Goal: Task Accomplishment & Management: Manage account settings

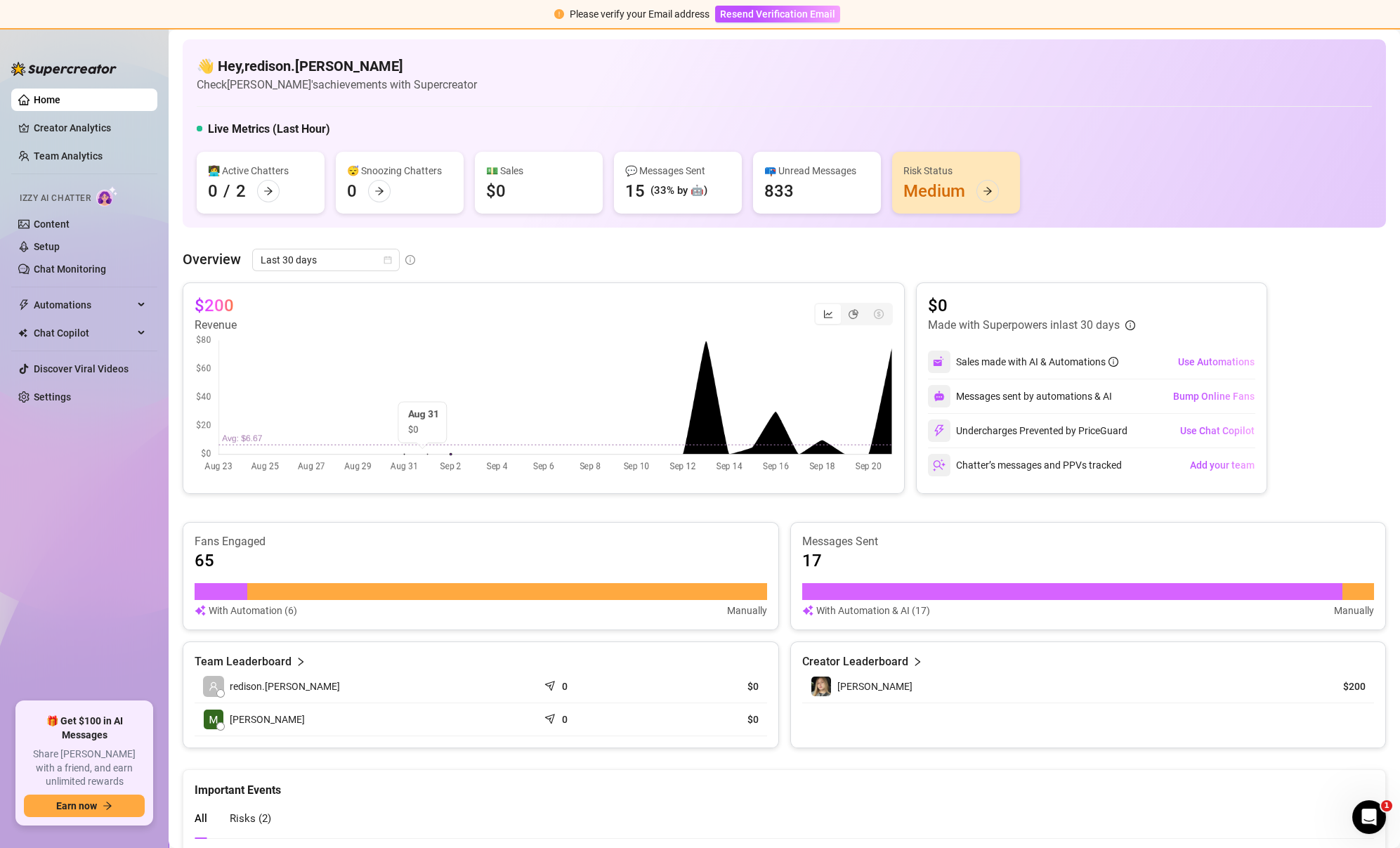
click at [1036, 83] on div "👋 Hey, redison.[PERSON_NAME] Check [PERSON_NAME]'s achievements with Supercreat…" at bounding box center [784, 75] width 1175 height 38
click at [1052, 179] on div "👩‍💻 Active Chatters 0 / 2 😴 Snoozing Chatters 0 💵 Sales $0 💬 Messages Sent 15 (…" at bounding box center [784, 183] width 1175 height 62
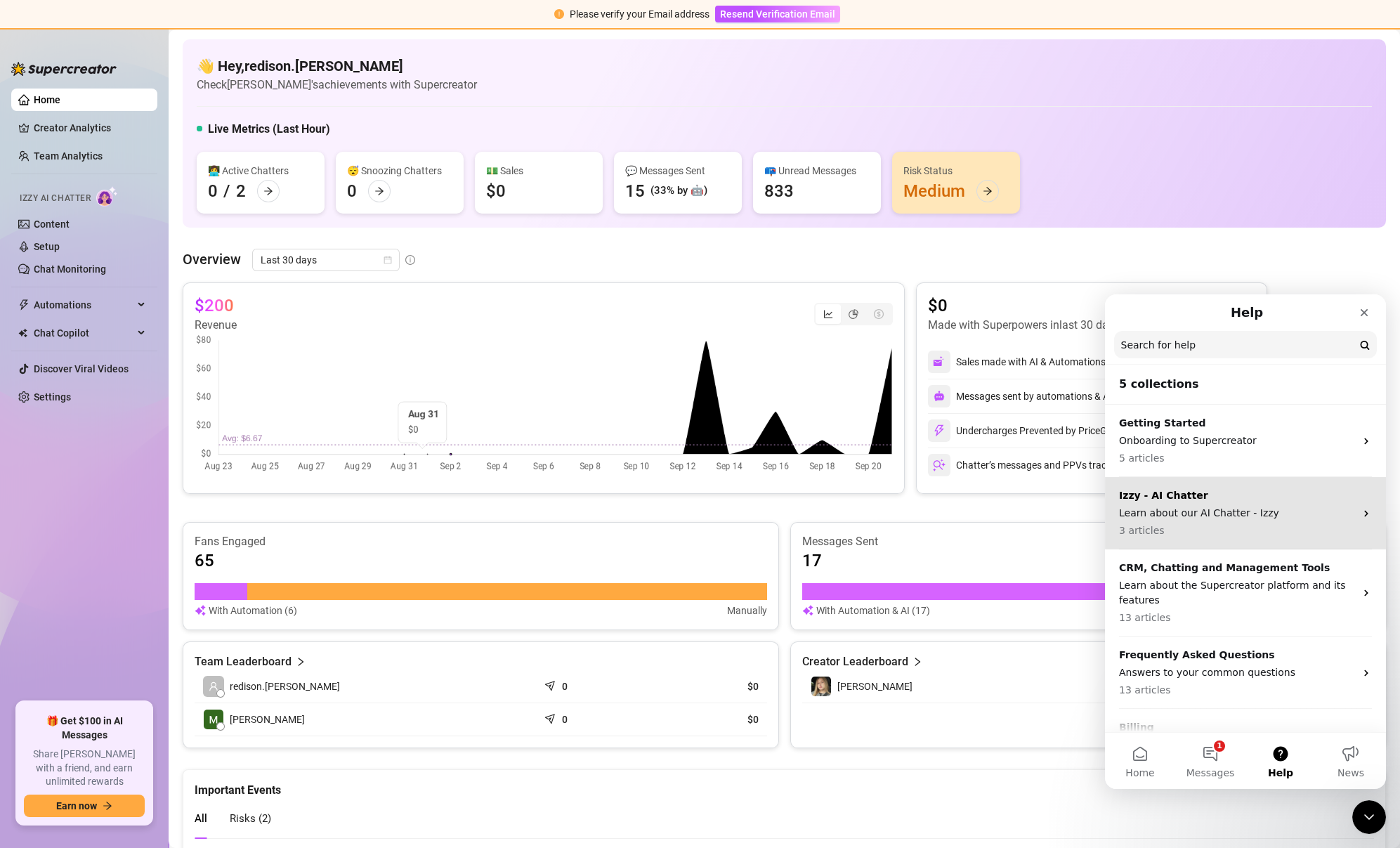
click at [1217, 516] on p "Learn about our AI Chatter - Izzy" at bounding box center [1237, 513] width 236 height 15
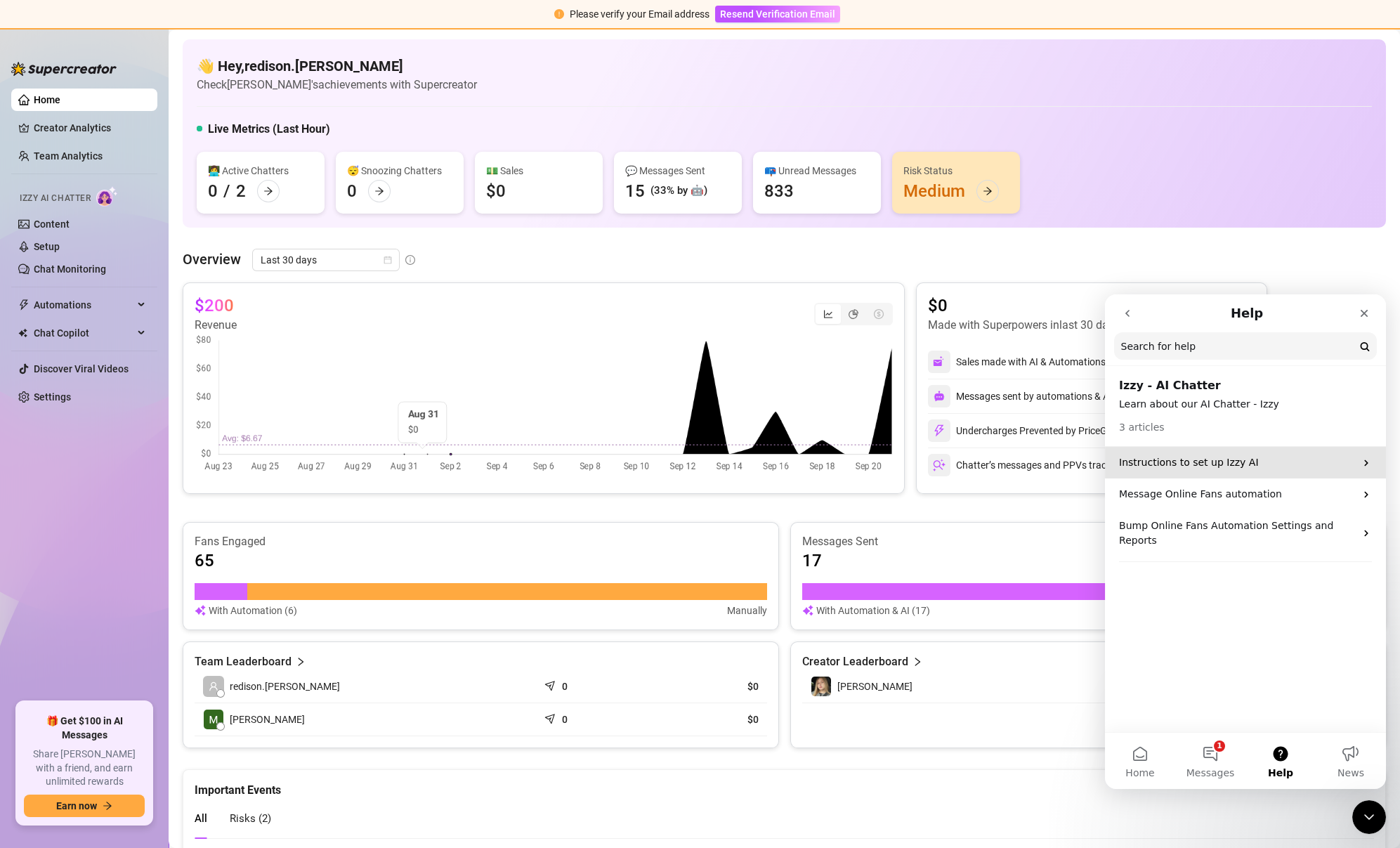
click at [1294, 458] on p "Instructions to set up Izzy AI" at bounding box center [1237, 462] width 236 height 15
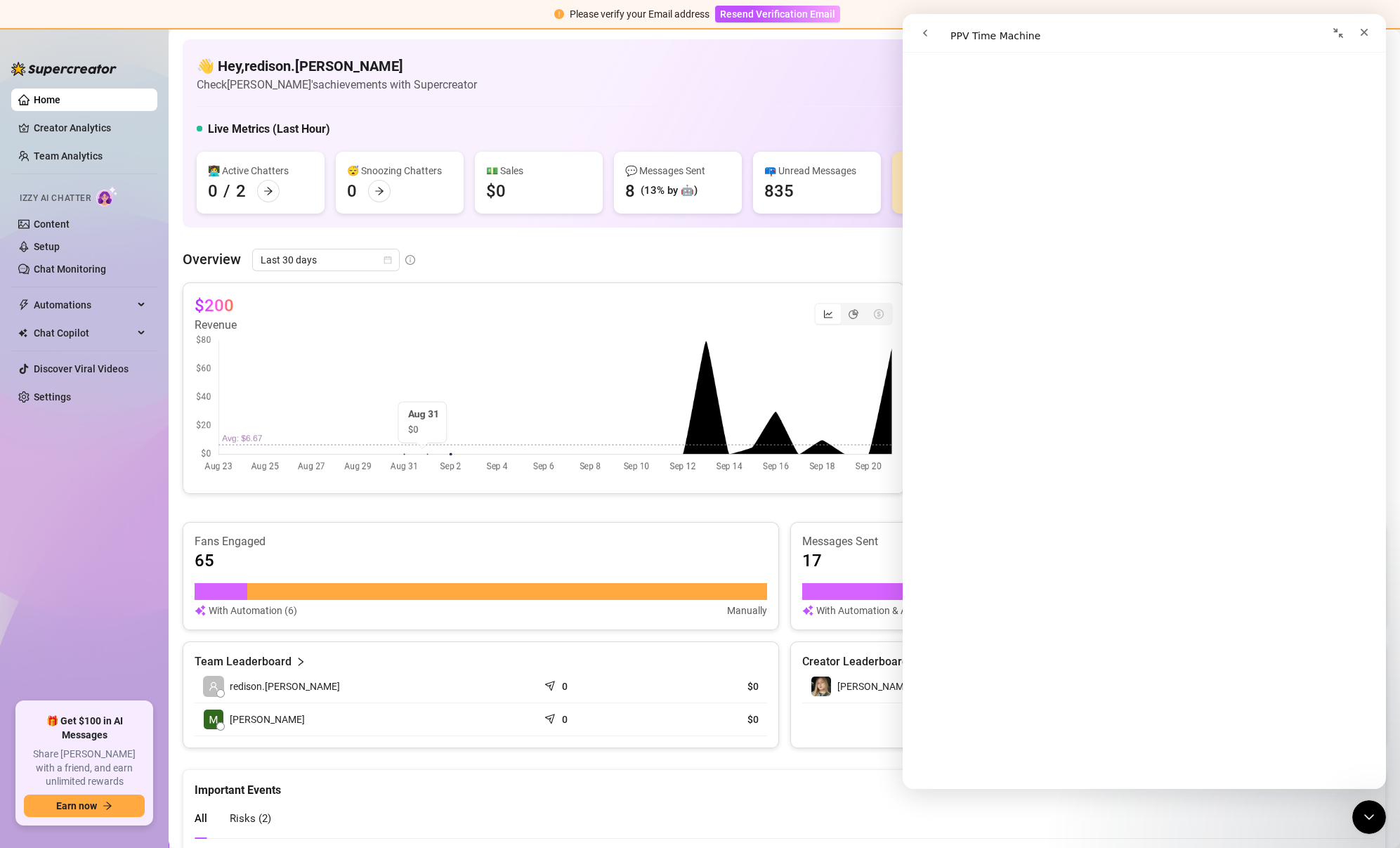
scroll to position [1764, 0]
click at [929, 46] on button "go back" at bounding box center [925, 33] width 26 height 26
click at [928, 44] on button "go back" at bounding box center [925, 33] width 26 height 26
click at [919, 23] on button "go back" at bounding box center [925, 33] width 26 height 26
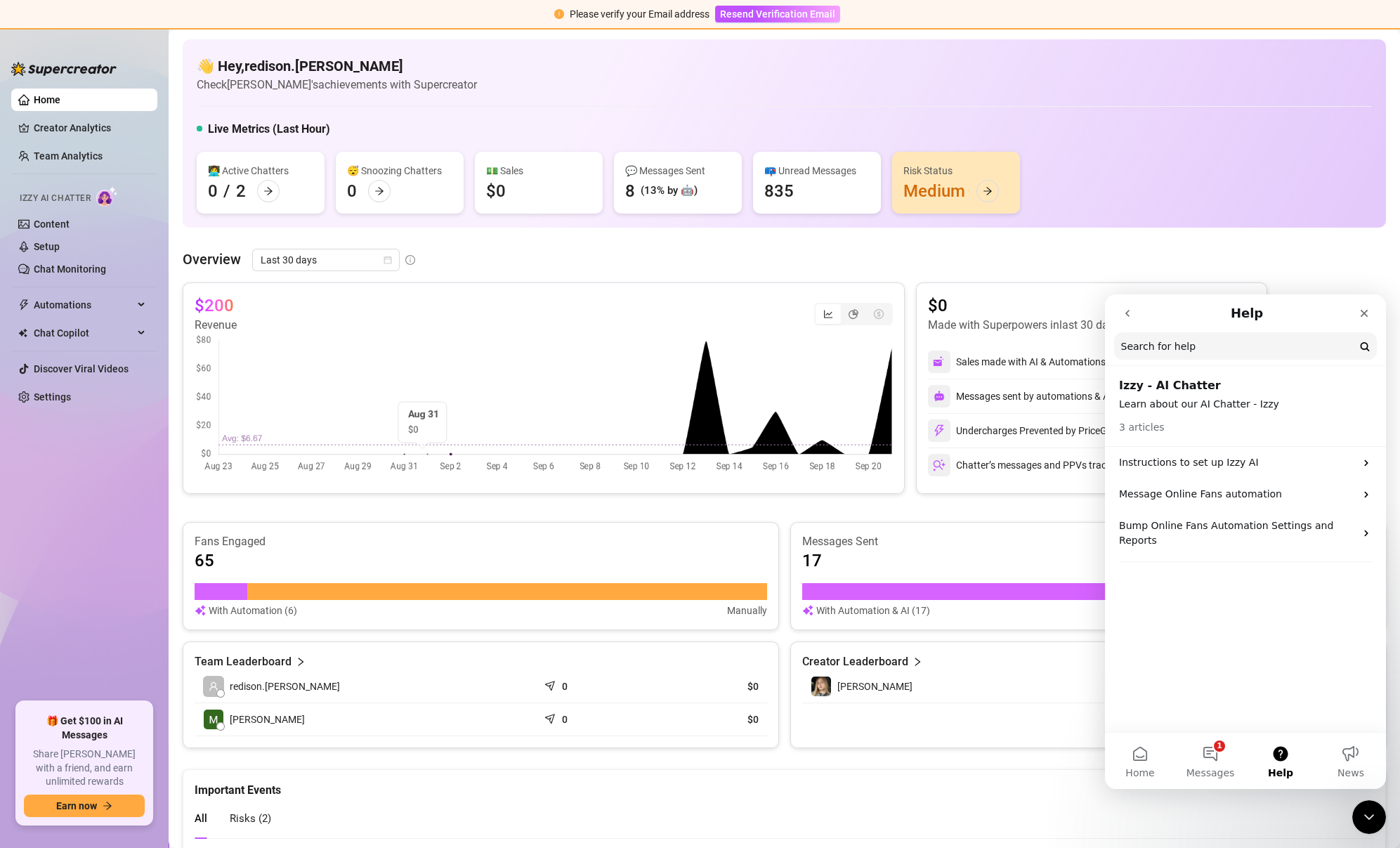
click at [1128, 315] on icon "go back" at bounding box center [1127, 312] width 4 height 7
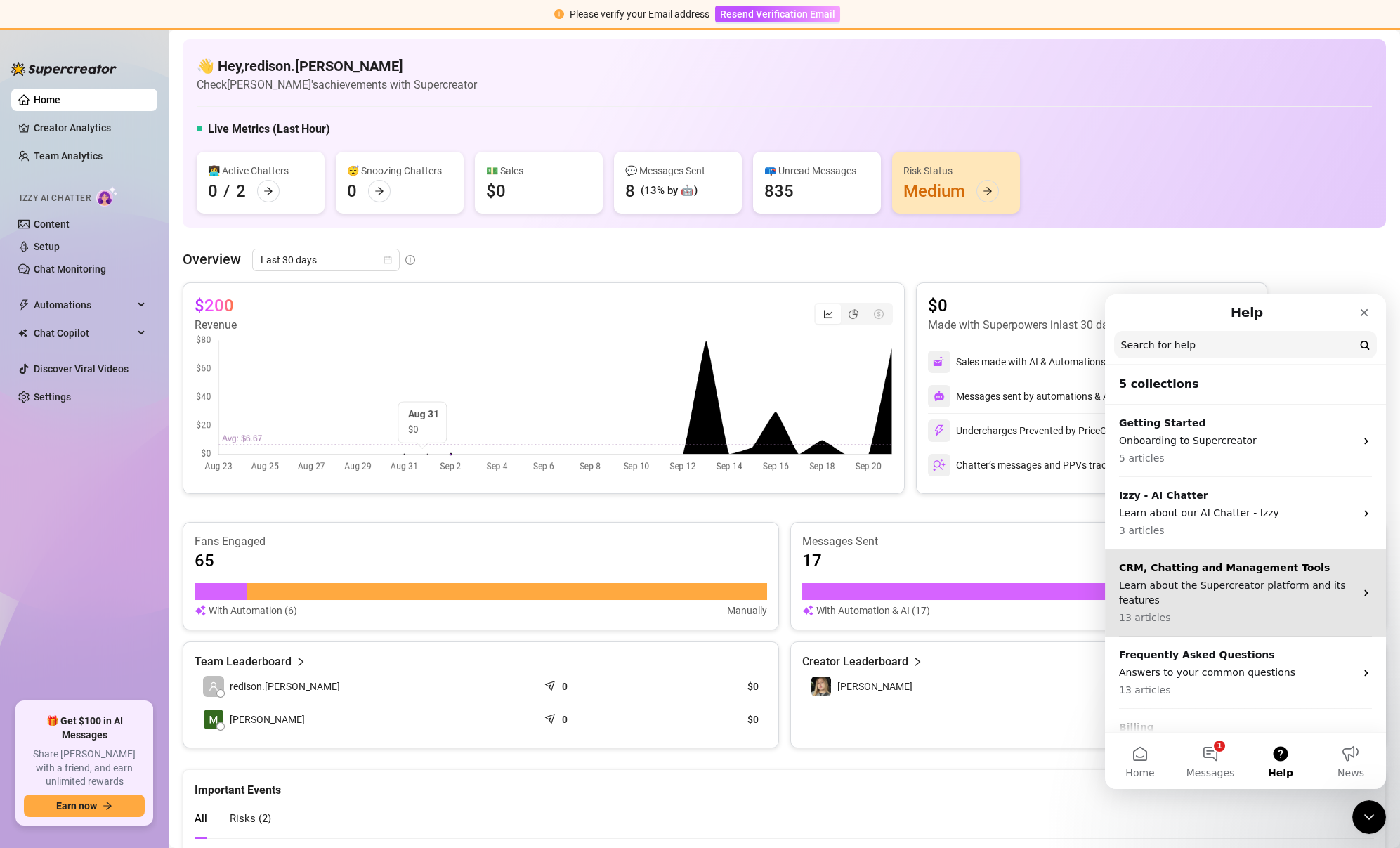
scroll to position [49, 0]
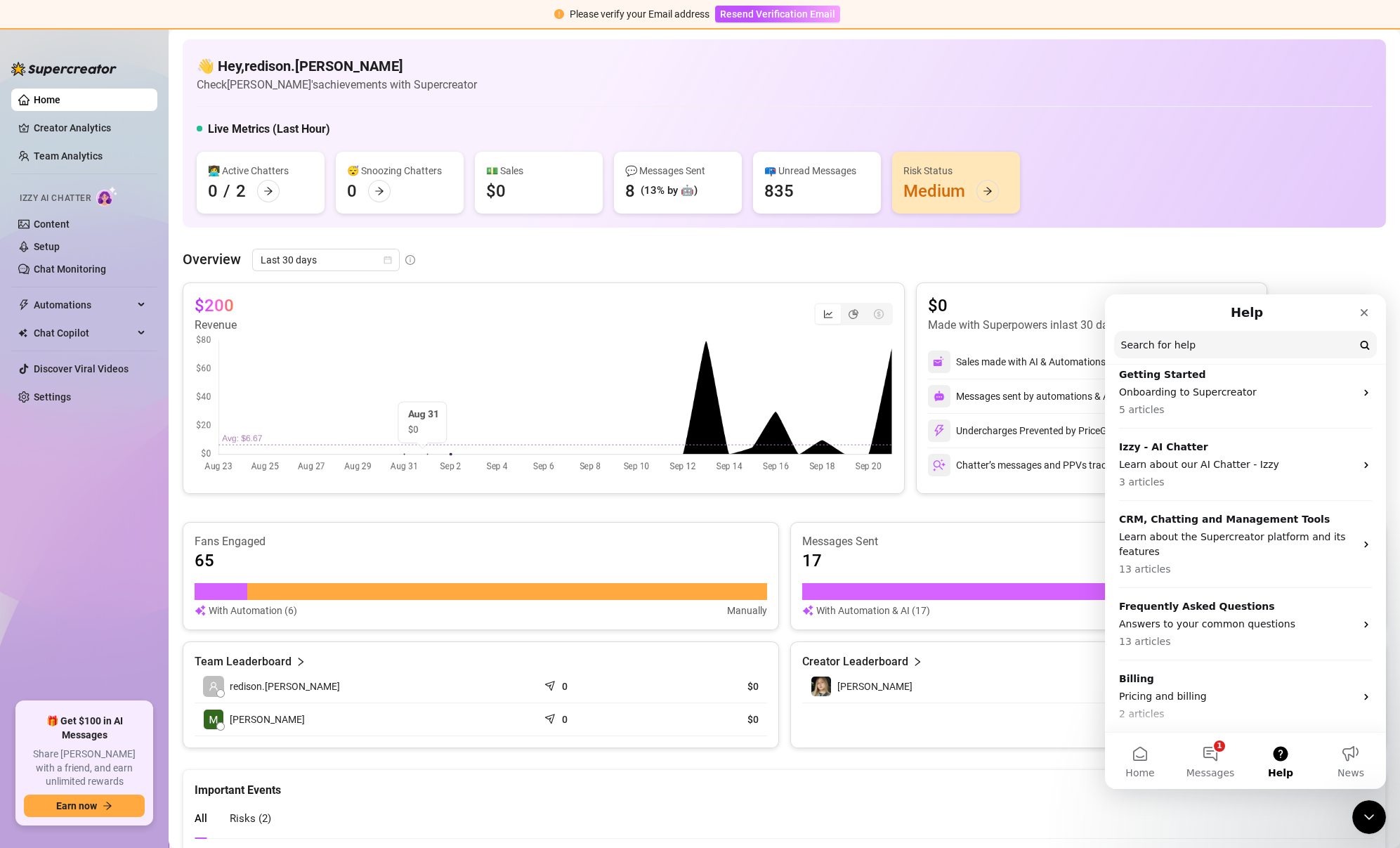
click at [60, 101] on link "Home" at bounding box center [47, 99] width 26 height 11
click at [80, 131] on link "Creator Analytics" at bounding box center [90, 128] width 113 height 23
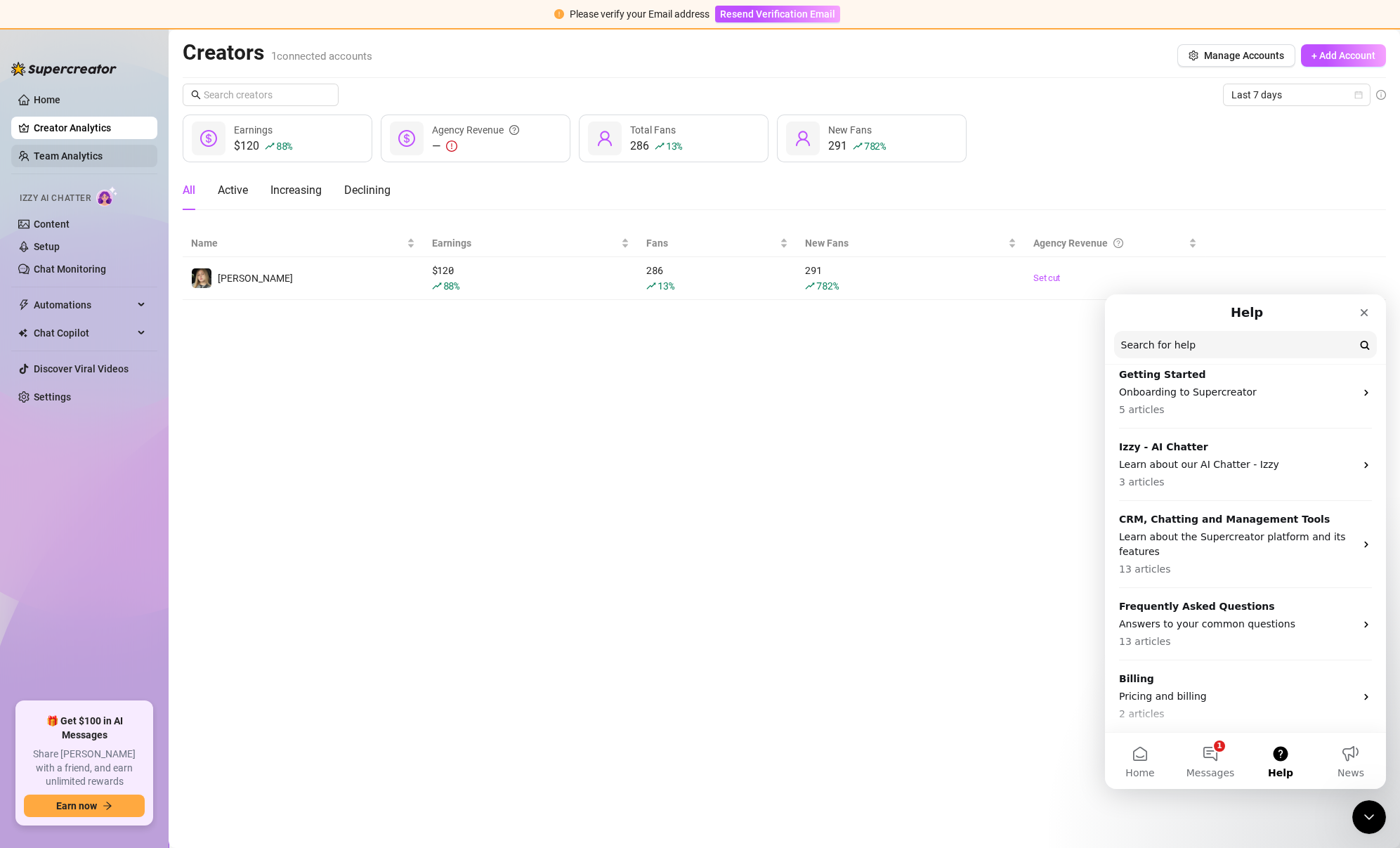
click at [81, 150] on link "Team Analytics" at bounding box center [68, 156] width 68 height 11
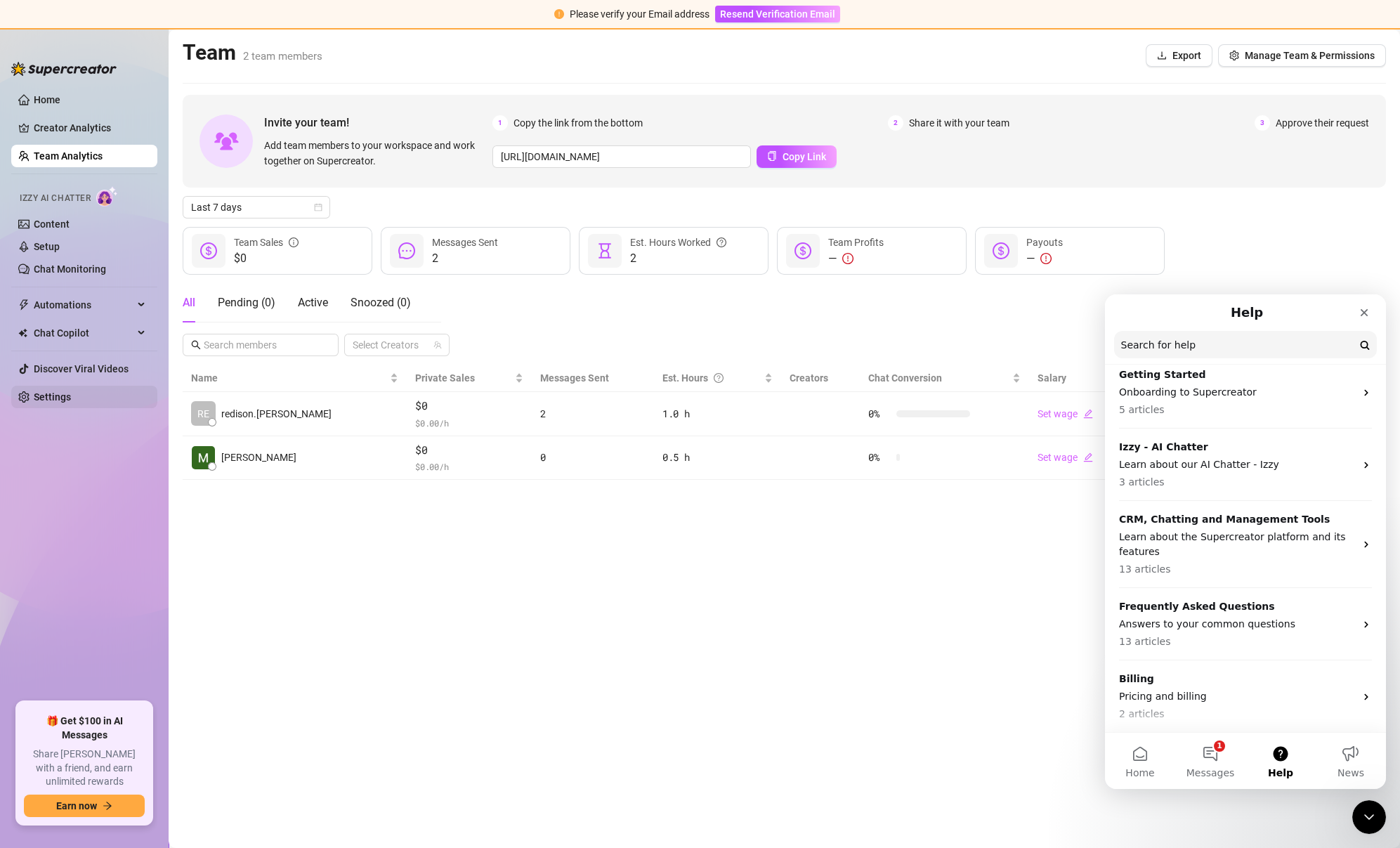
click at [71, 402] on link "Settings" at bounding box center [53, 397] width 38 height 11
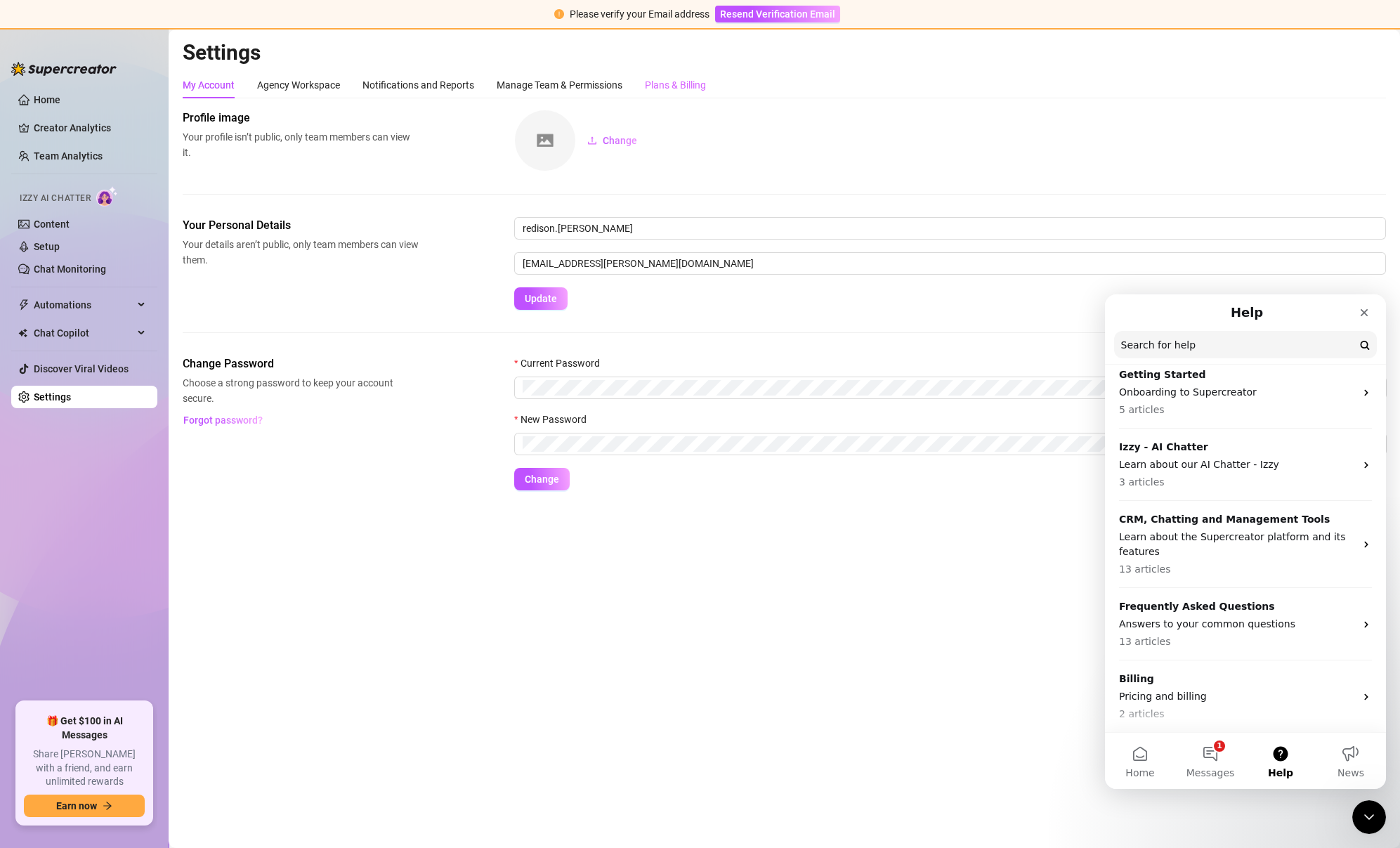
click at [700, 94] on div "Plans & Billing" at bounding box center [675, 84] width 61 height 26
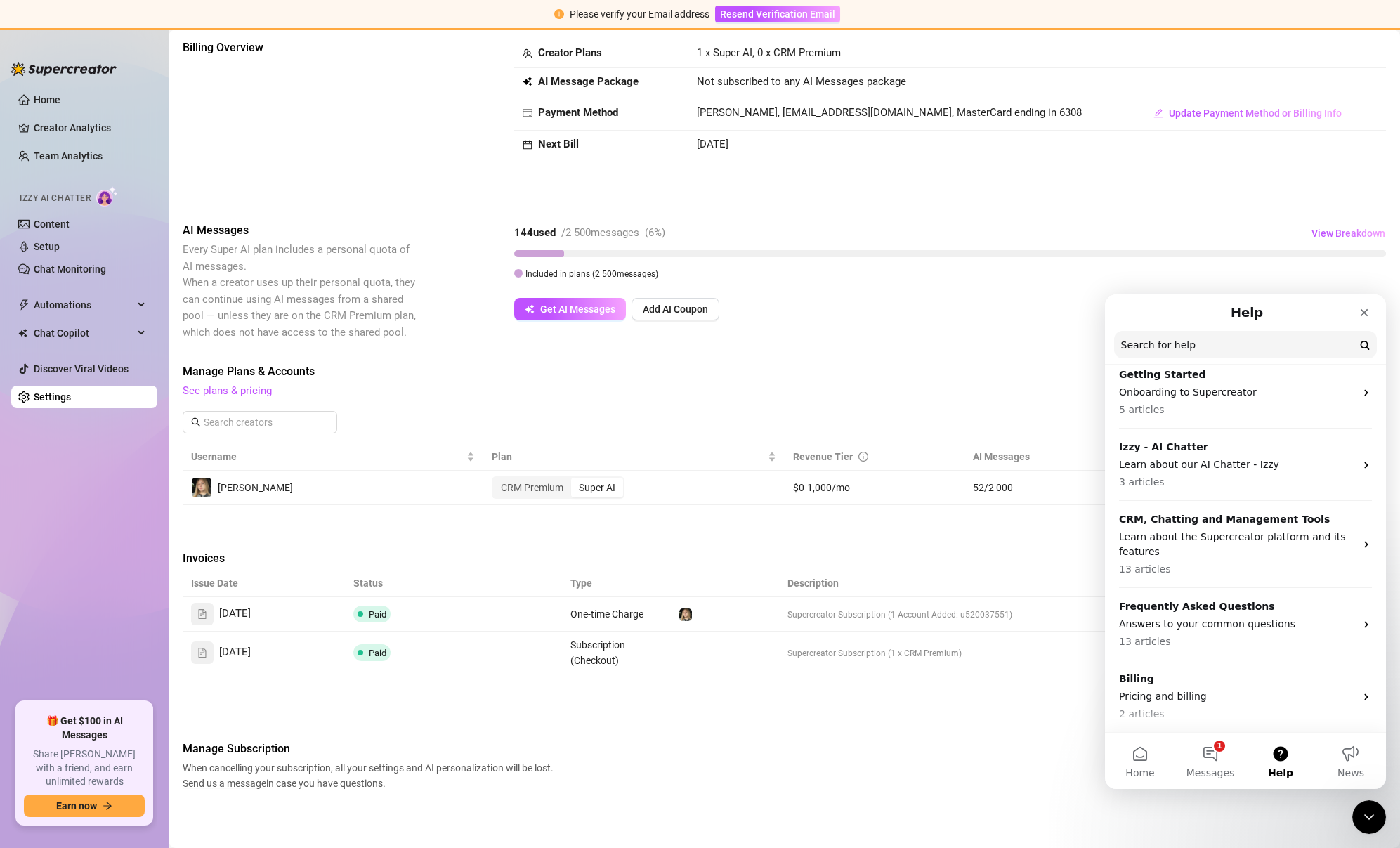
scroll to position [69, 0]
click at [69, 227] on link "Content" at bounding box center [52, 224] width 36 height 11
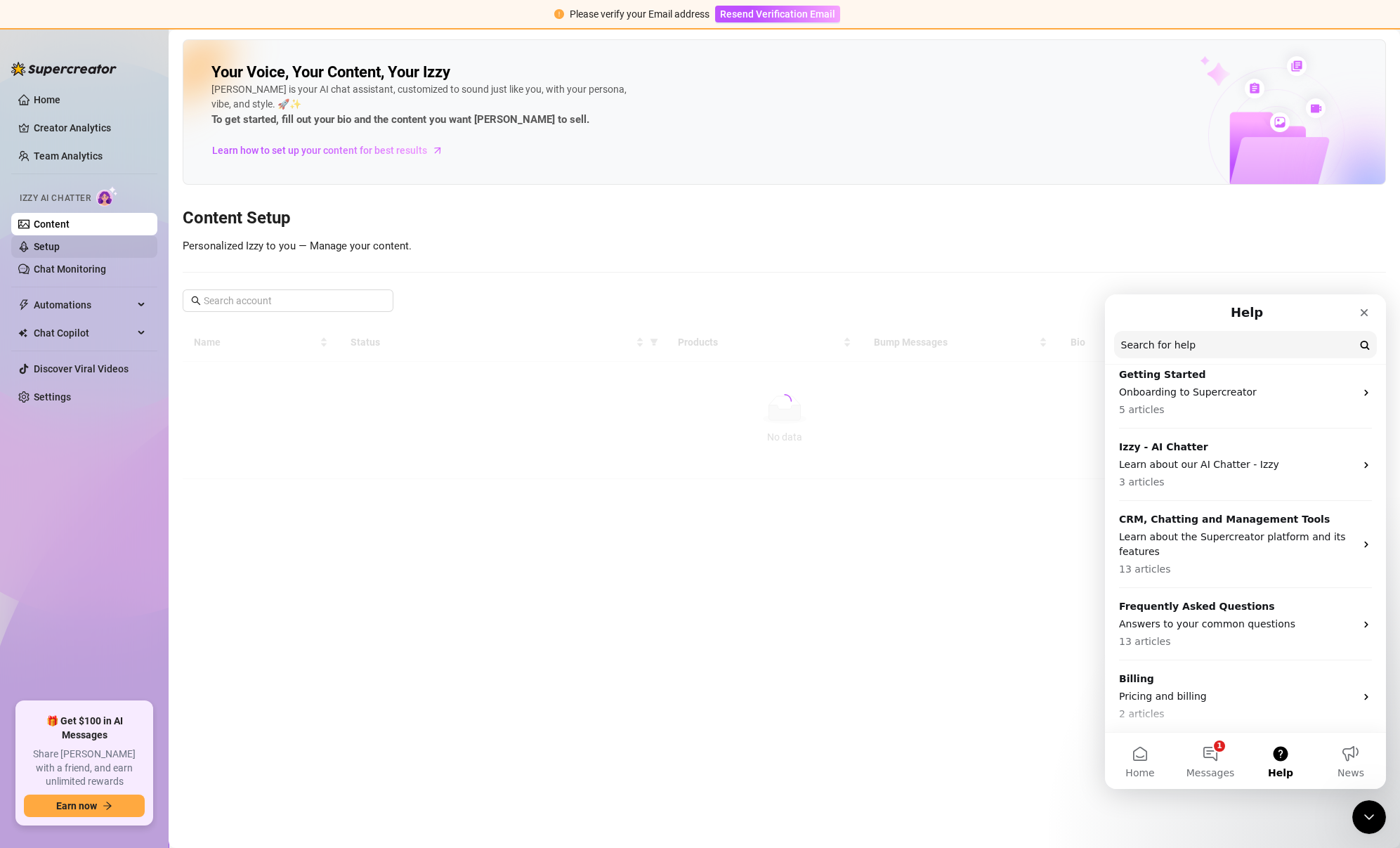
click at [60, 242] on link "Setup" at bounding box center [47, 247] width 26 height 11
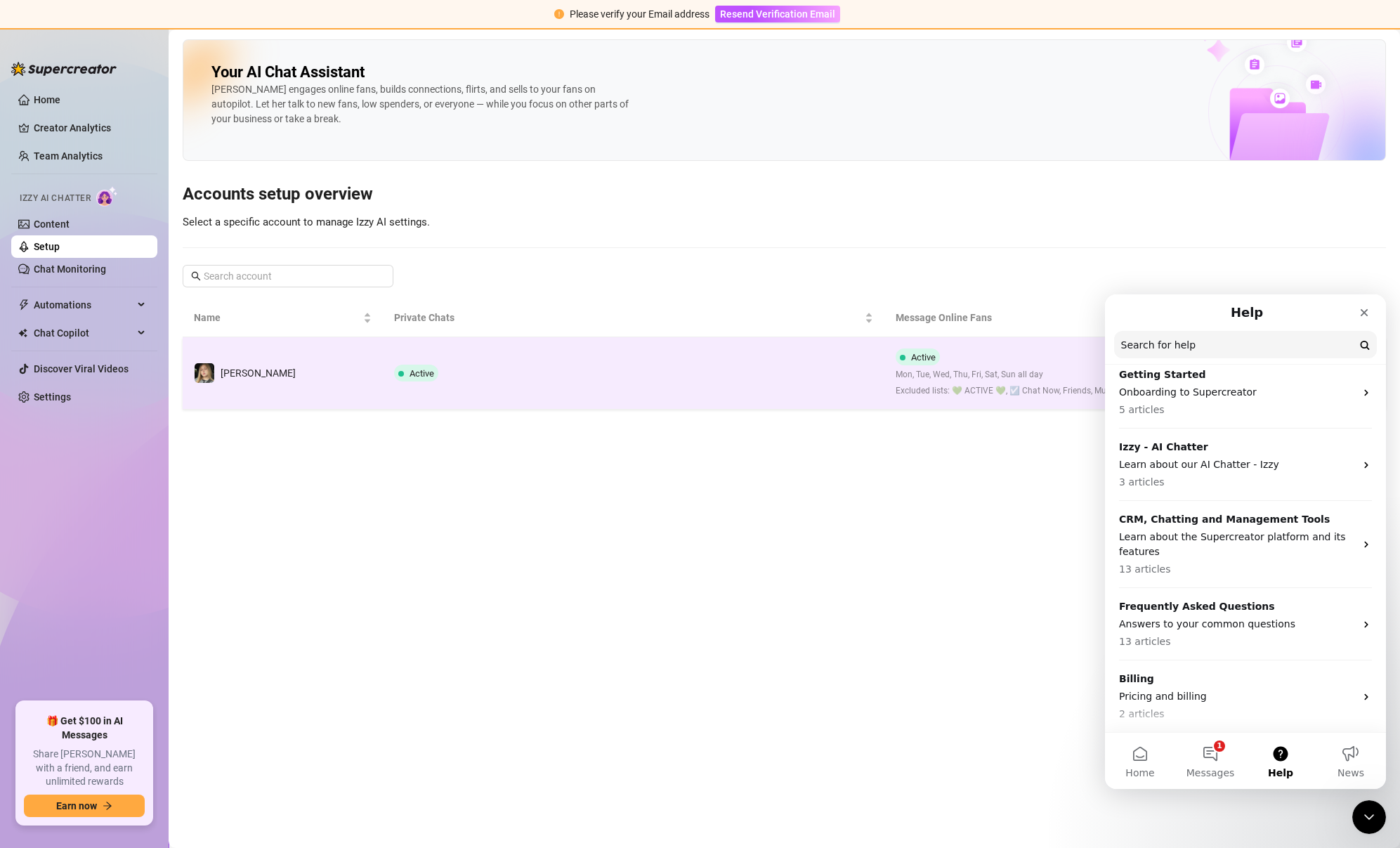
click at [470, 398] on td "Active" at bounding box center [633, 372] width 502 height 72
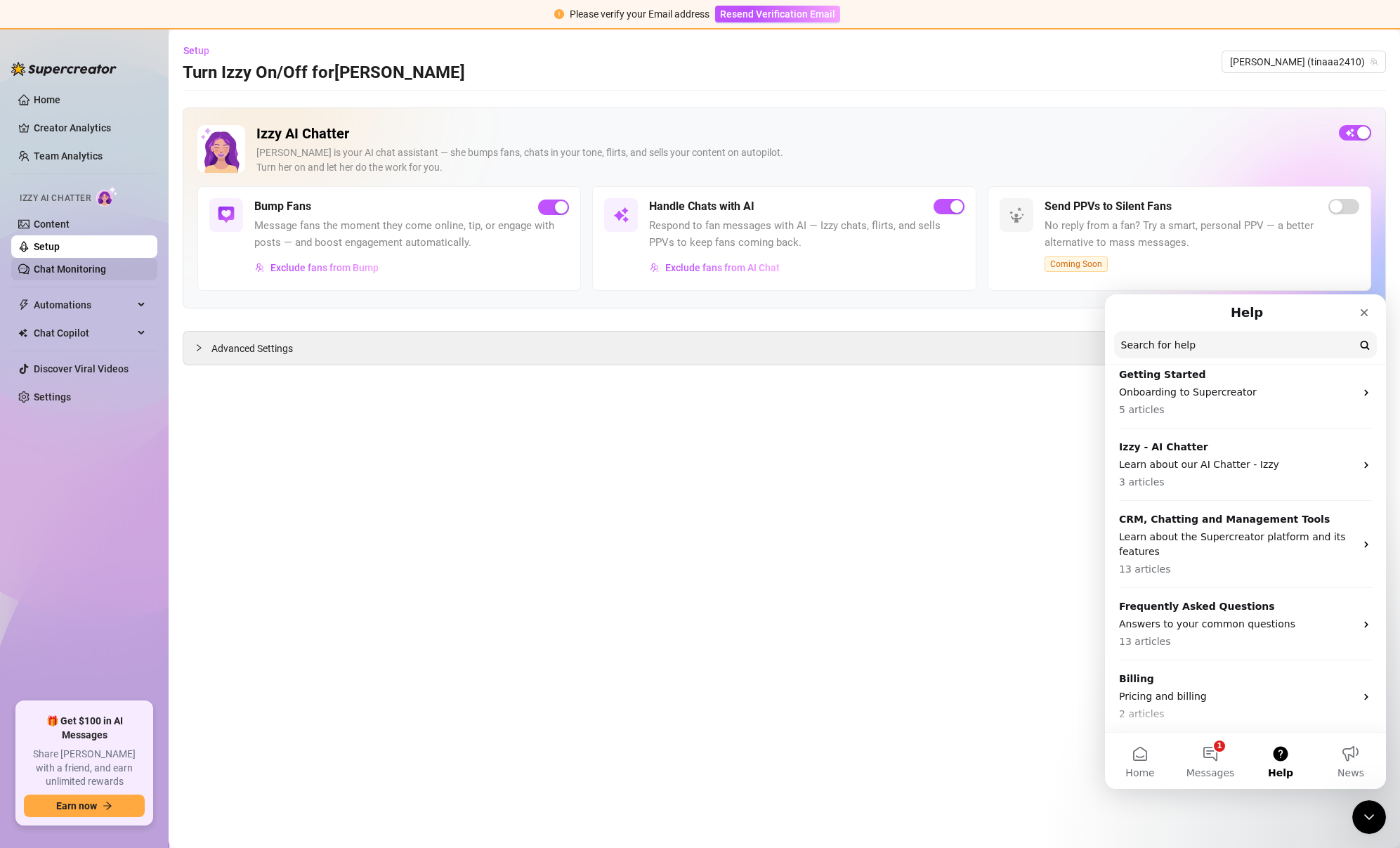
click at [77, 265] on link "Chat Monitoring" at bounding box center [69, 269] width 72 height 11
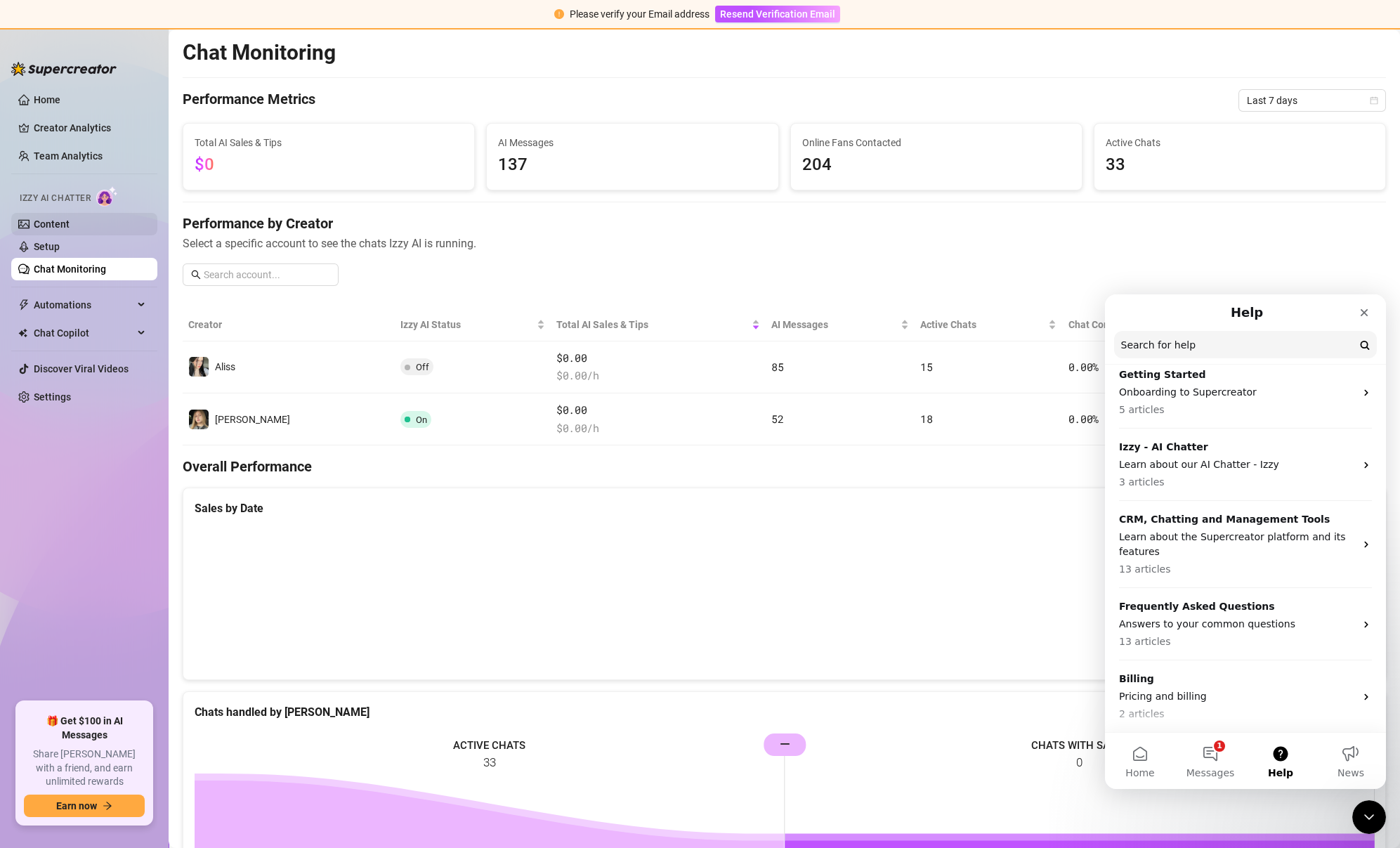
click at [69, 225] on link "Content" at bounding box center [52, 224] width 36 height 11
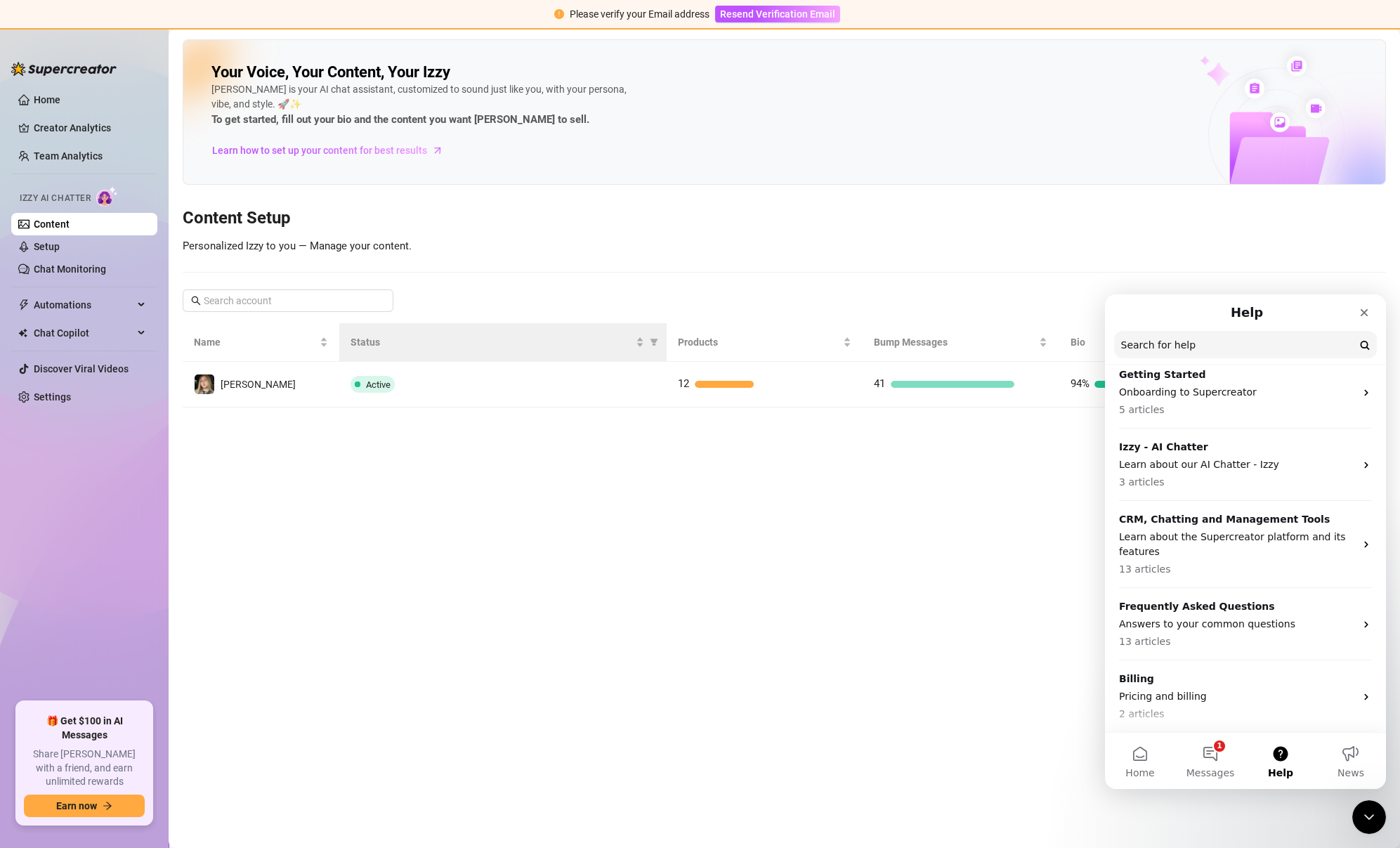
click at [584, 356] on th "Status" at bounding box center [503, 342] width 327 height 38
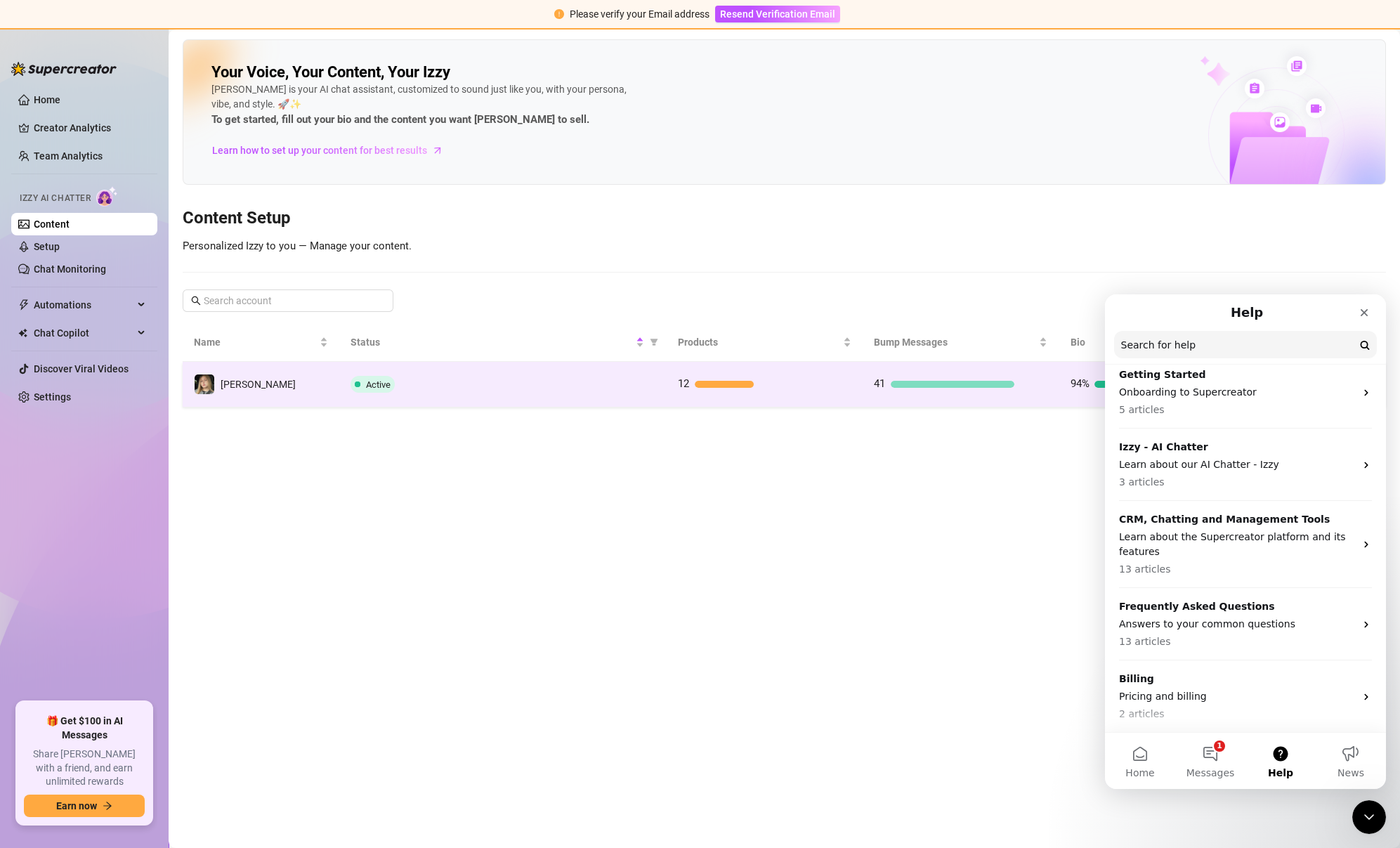
click at [575, 382] on div "Active" at bounding box center [503, 385] width 305 height 17
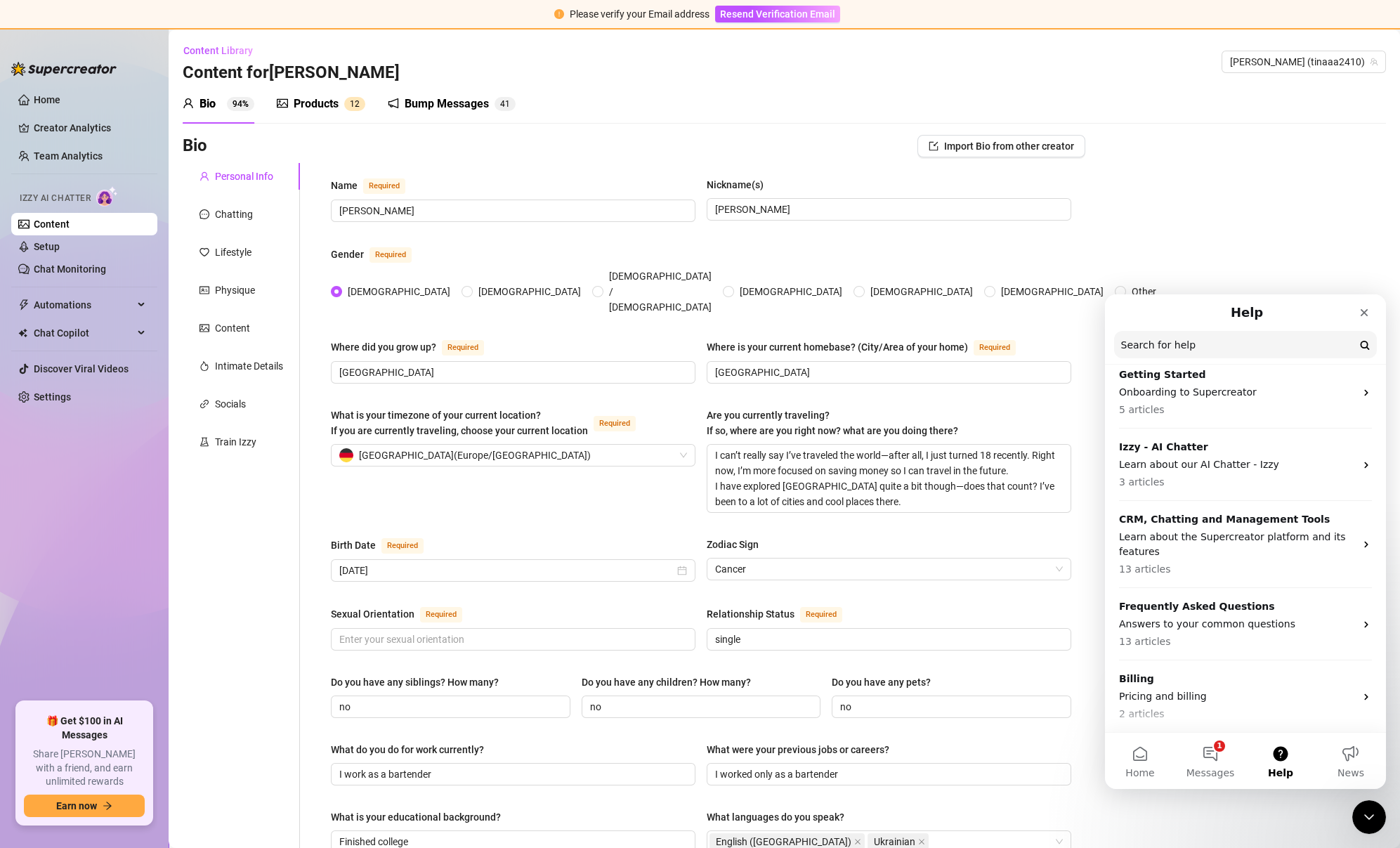
click at [415, 105] on div "Bump Messages" at bounding box center [446, 104] width 84 height 17
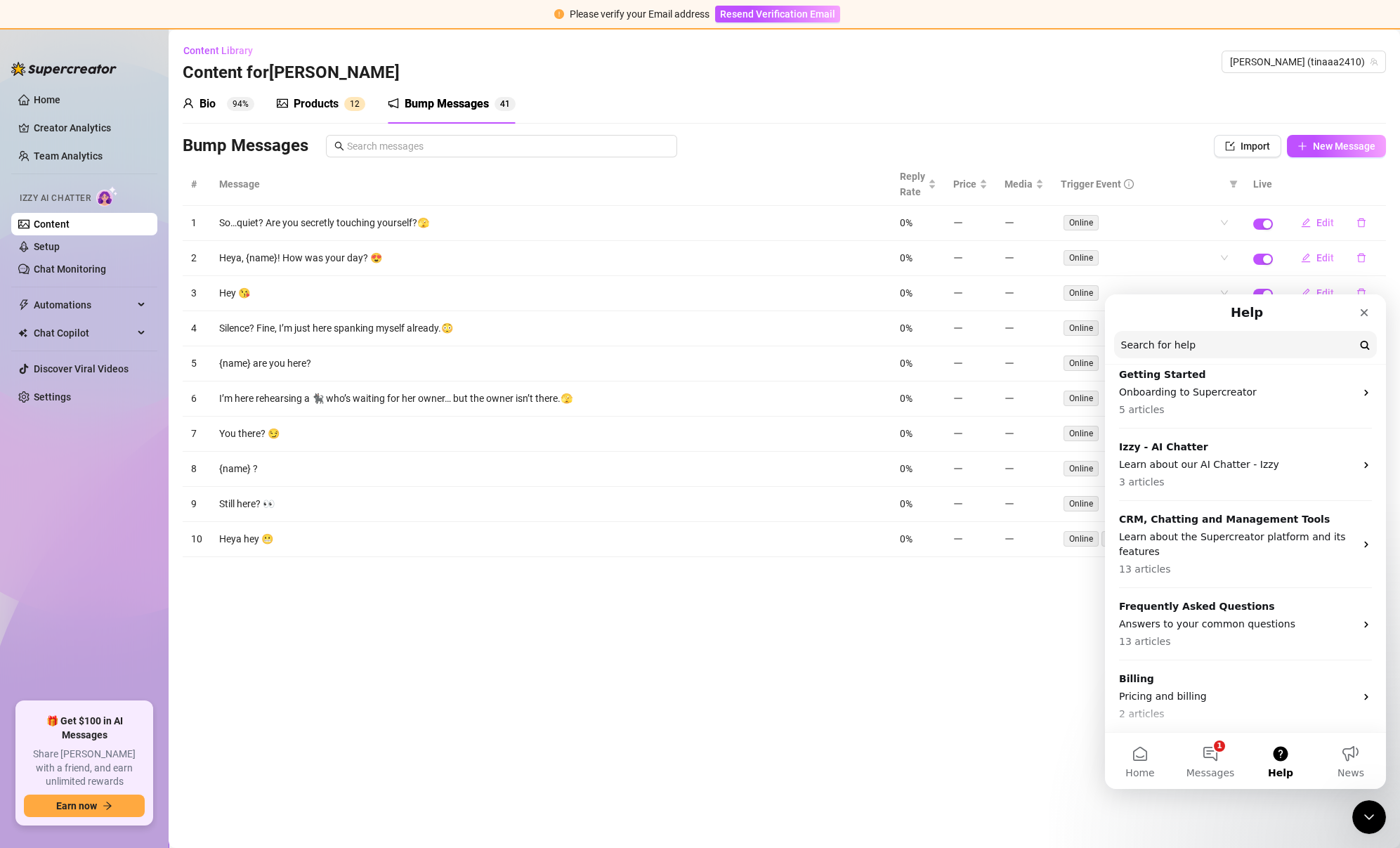
click at [1033, 627] on main "Content Library Content for [PERSON_NAME] [PERSON_NAME] (tinaaa2410) Bio 94% Pr…" at bounding box center [784, 438] width 1231 height 819
click at [1368, 310] on icon "Close" at bounding box center [1363, 312] width 11 height 11
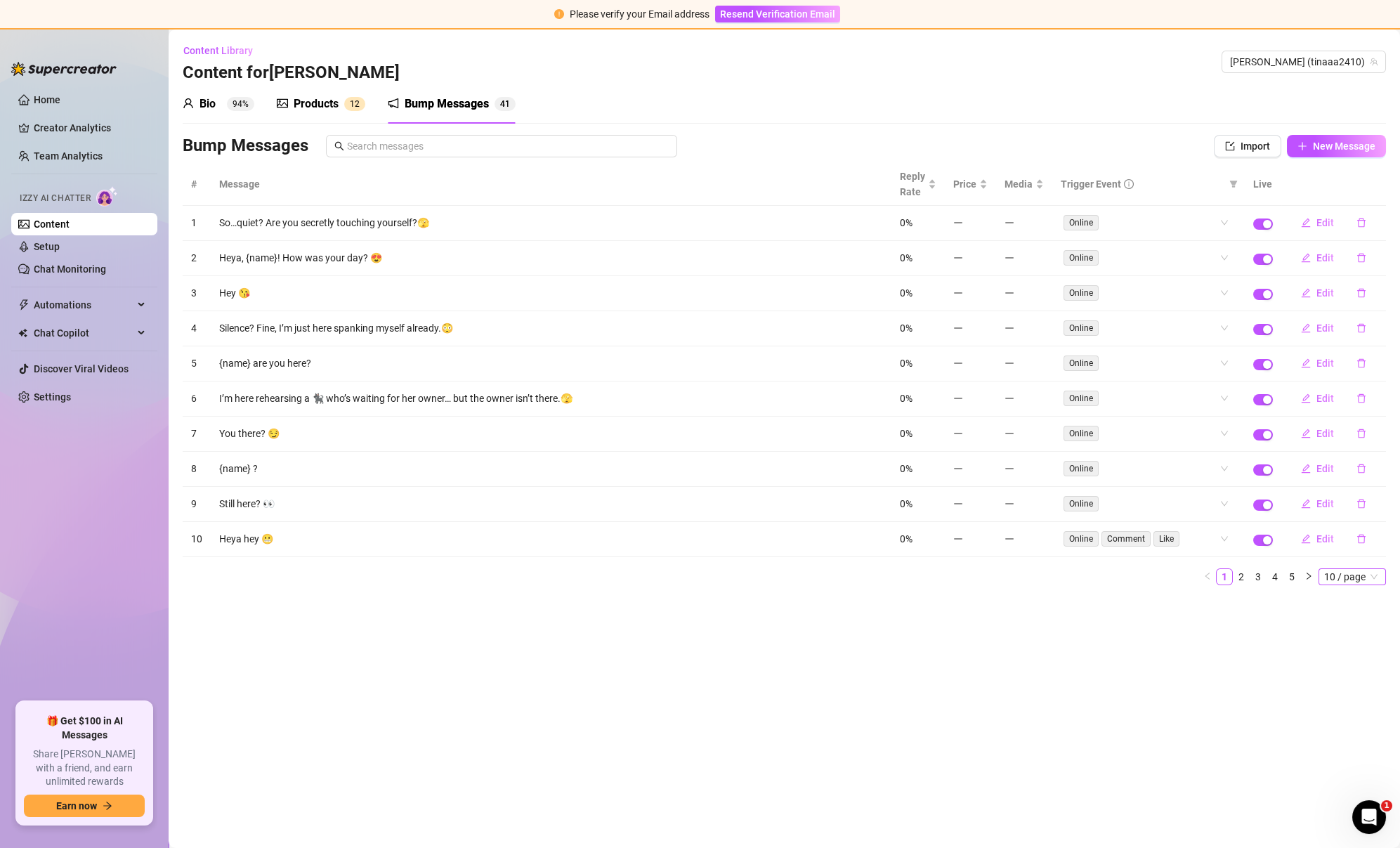
click at [1344, 570] on span "10 / page" at bounding box center [1352, 577] width 56 height 15
click at [1345, 661] on div "100 / page" at bounding box center [1353, 669] width 47 height 15
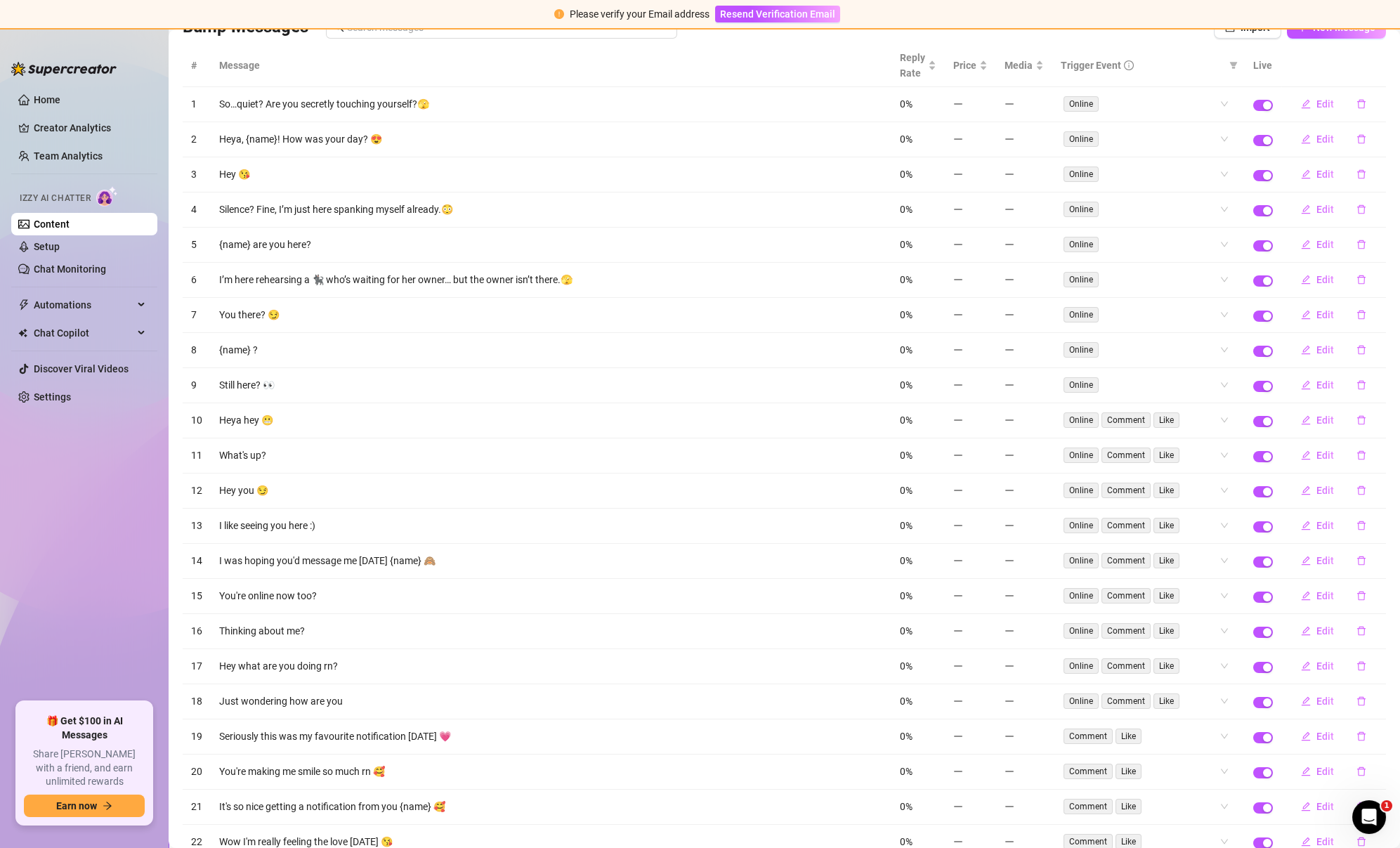
scroll to position [112, 0]
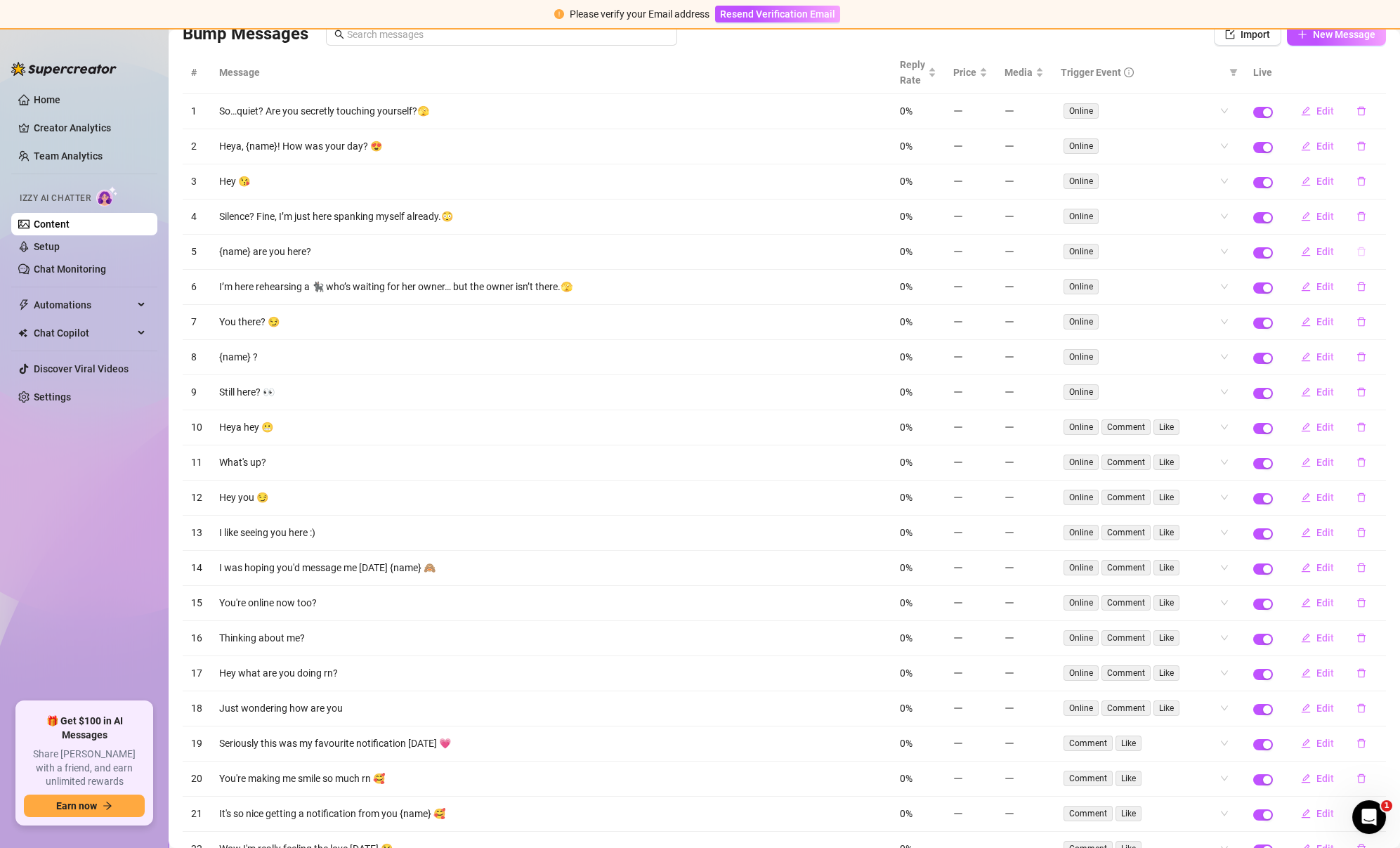
click at [1359, 248] on icon "delete" at bounding box center [1361, 251] width 9 height 9
click at [1373, 217] on button "Yes" at bounding box center [1376, 211] width 26 height 17
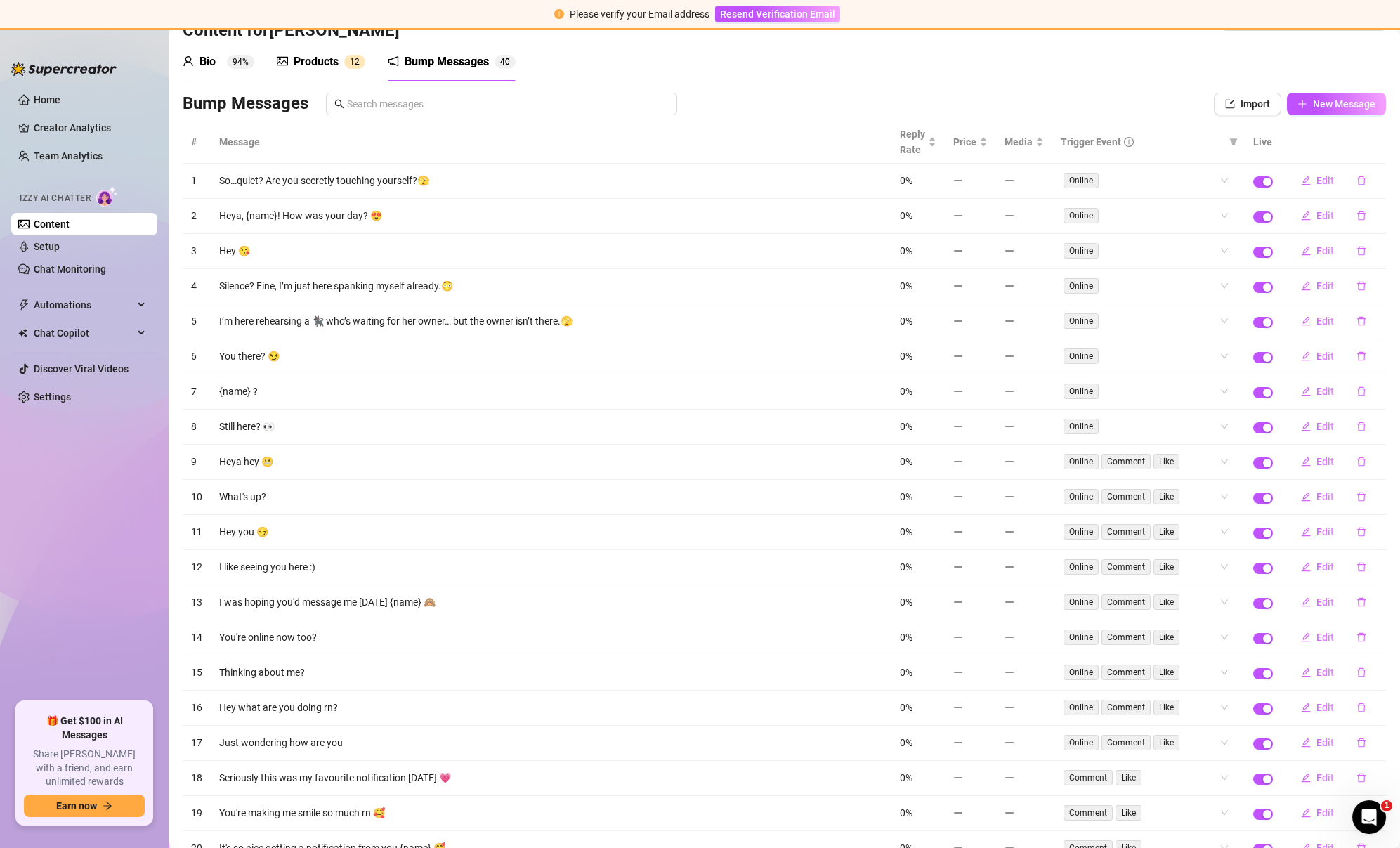
scroll to position [34, 0]
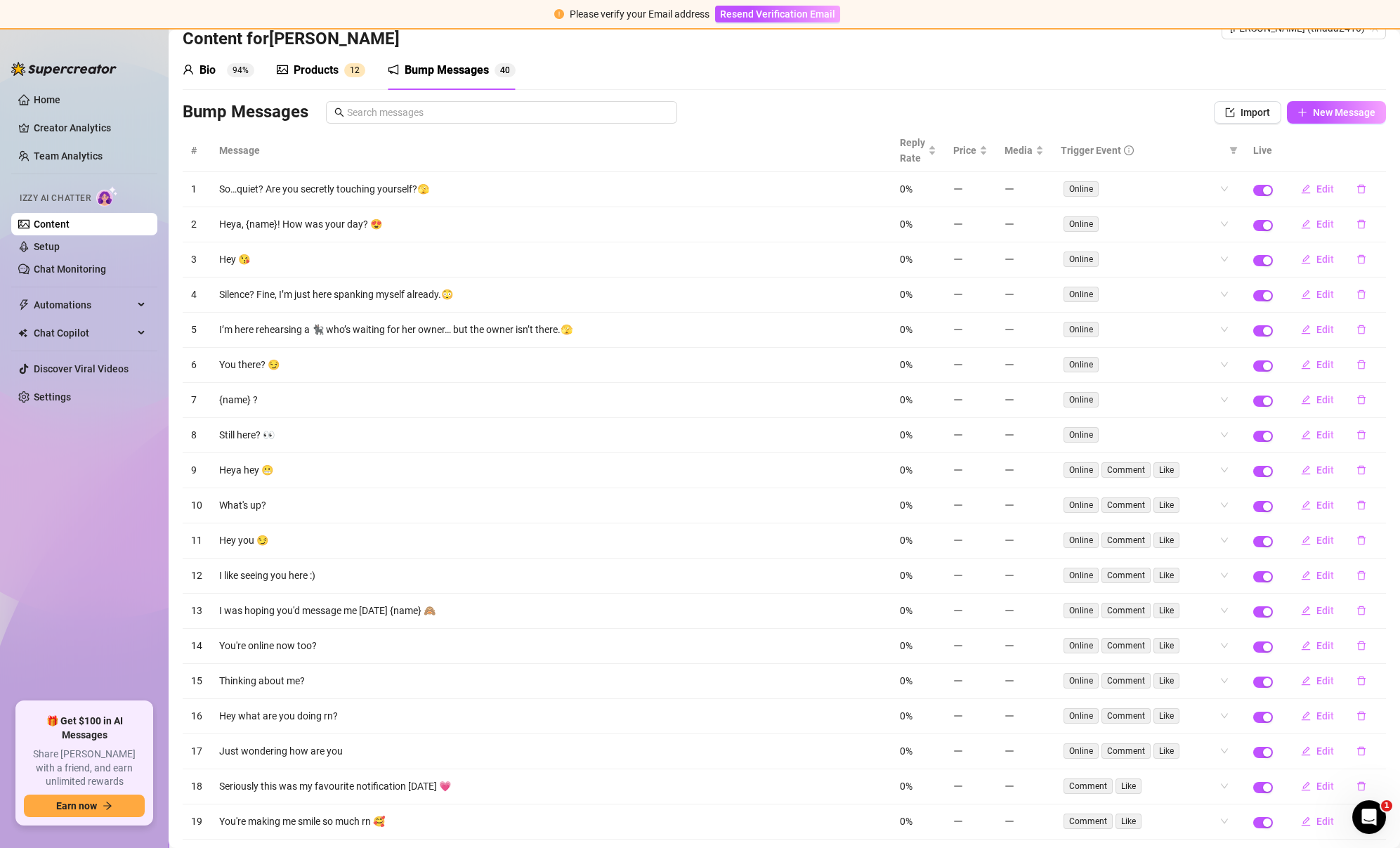
click at [60, 87] on ul "Home Creator Analytics Team Analytics Izzy AI Chatter Content Setup Chat Monito…" at bounding box center [84, 389] width 146 height 613
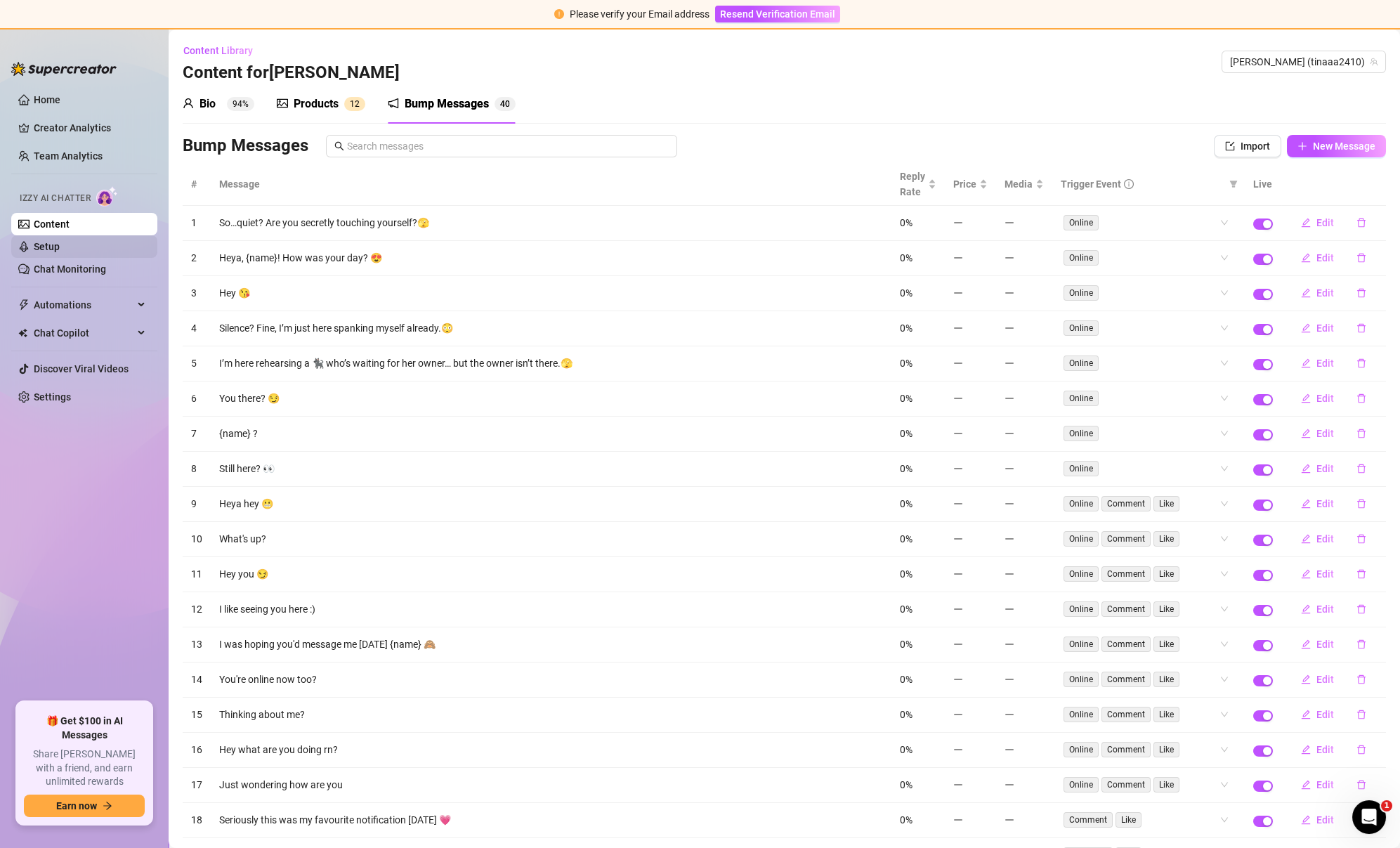
click at [55, 242] on link "Setup" at bounding box center [47, 247] width 26 height 11
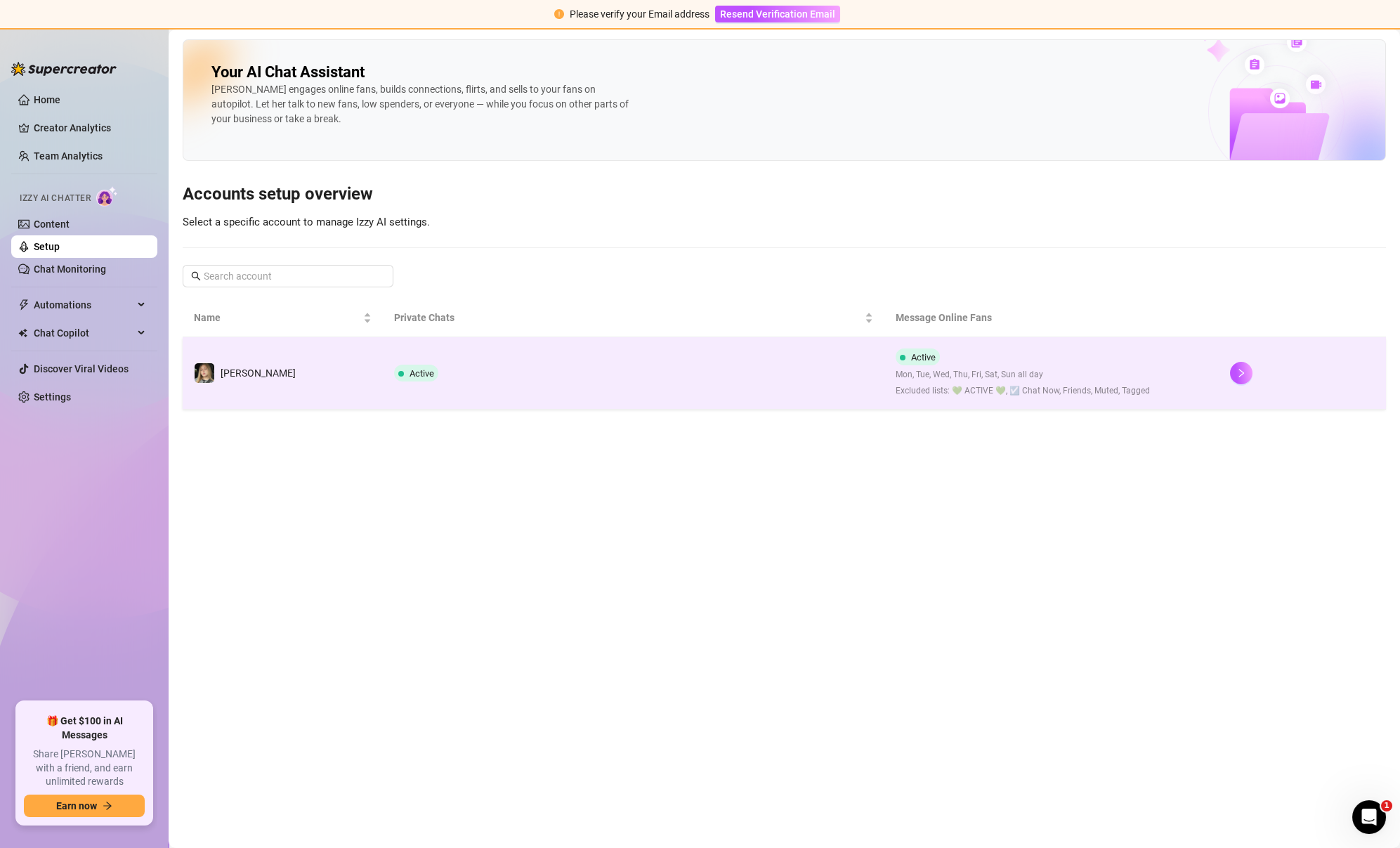
click at [1184, 372] on td "Active Mon, Tue, Wed, Thu, Fri, Sat, Sun all day Excluded lists: 💚 ACTIVE 💚, ☑️…" at bounding box center [1051, 372] width 334 height 72
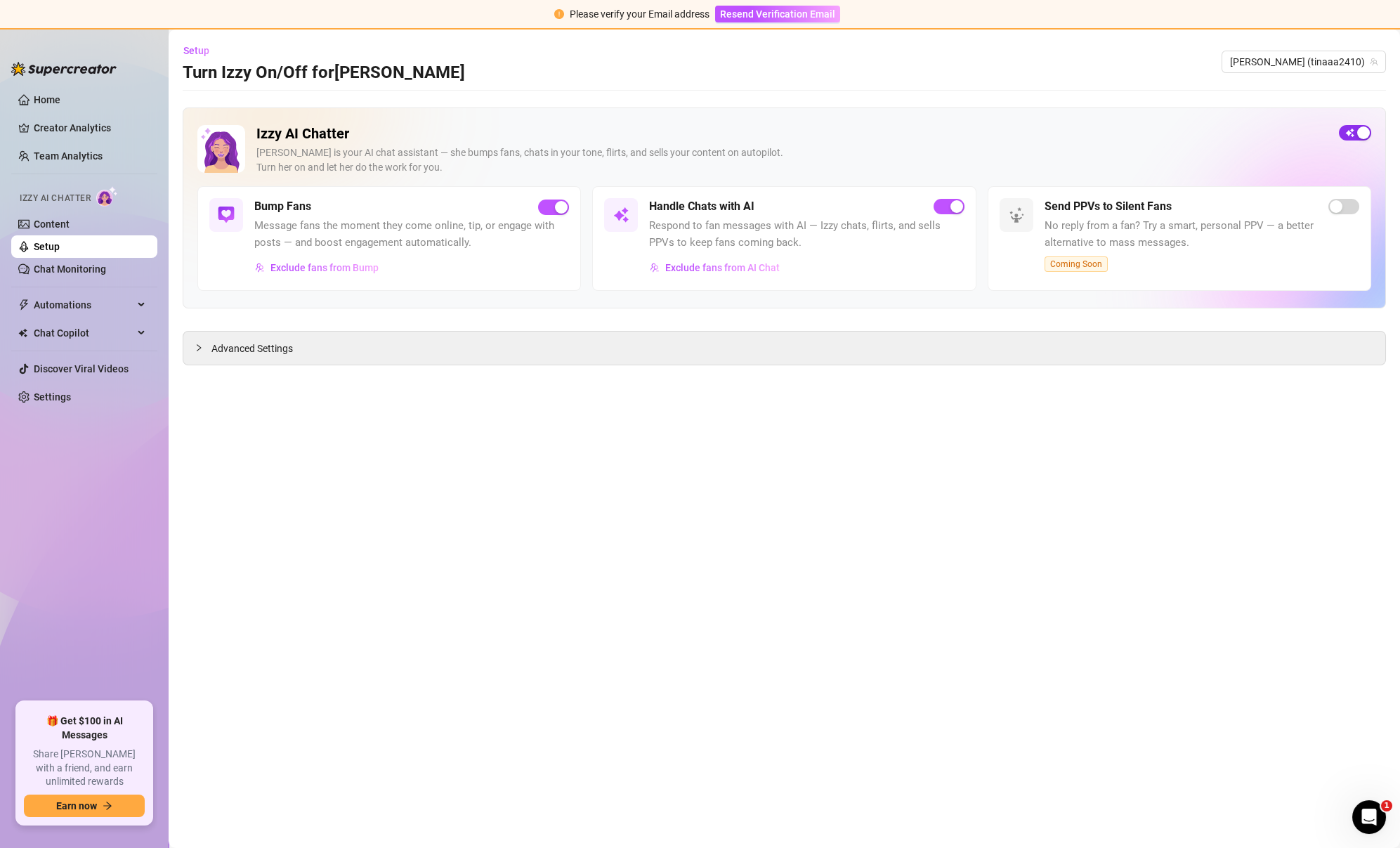
click at [1353, 128] on span "button" at bounding box center [1354, 132] width 32 height 15
